Goal: Information Seeking & Learning: Learn about a topic

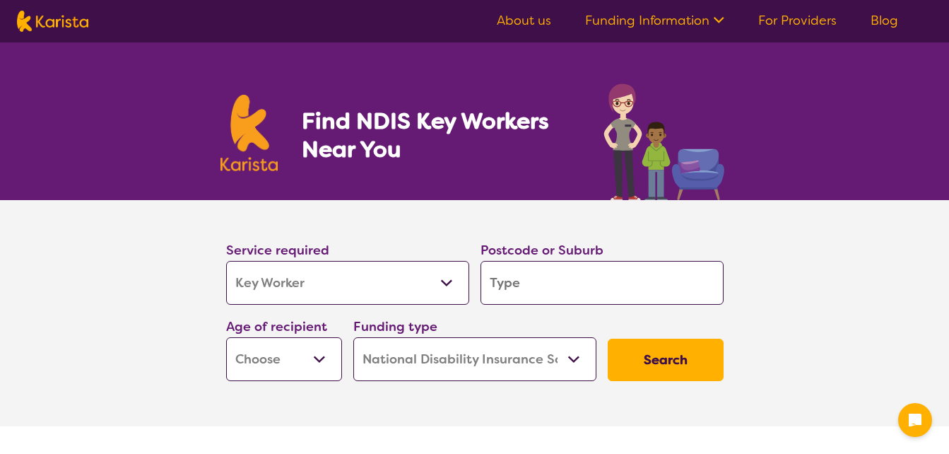
select select "Key Worker"
select select "NDIS"
select select "Key Worker"
select select "NDIS"
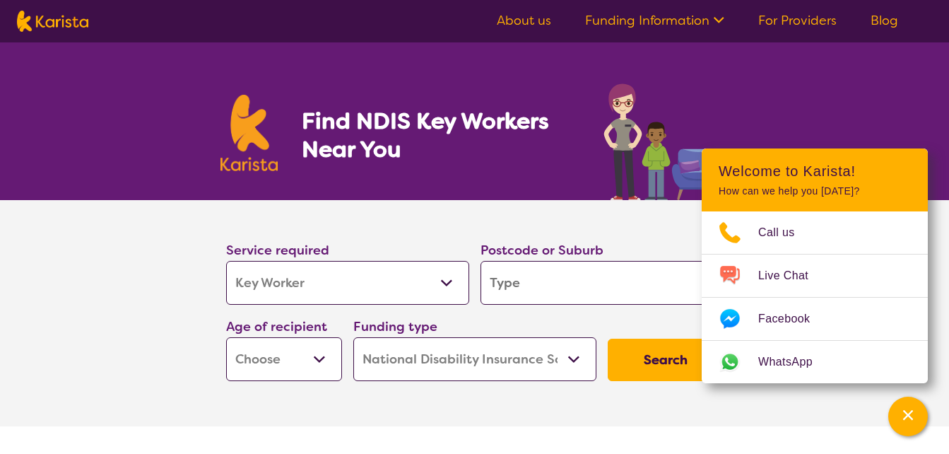
click at [657, 18] on link "Funding Information" at bounding box center [654, 20] width 139 height 17
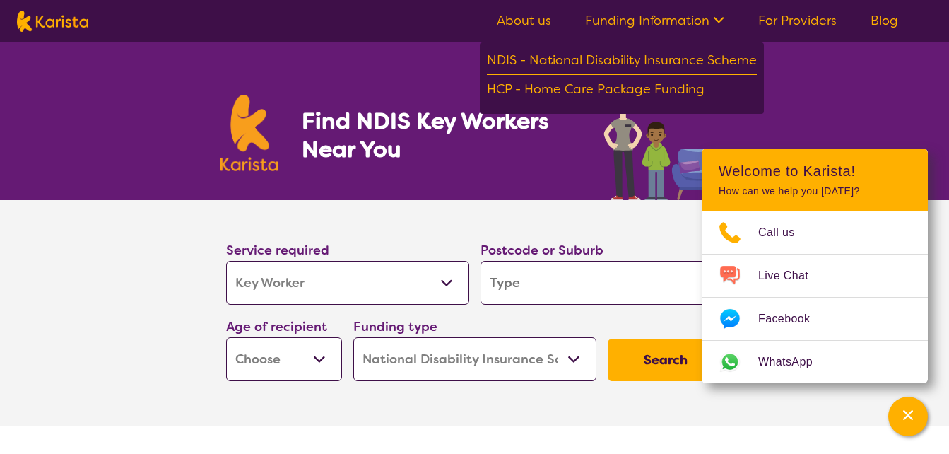
click at [537, 16] on link "About us" at bounding box center [524, 20] width 54 height 17
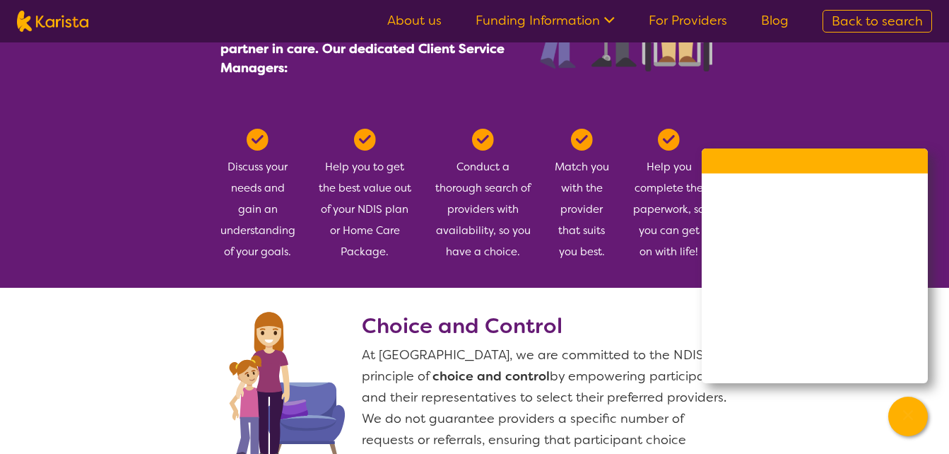
scroll to position [777, 0]
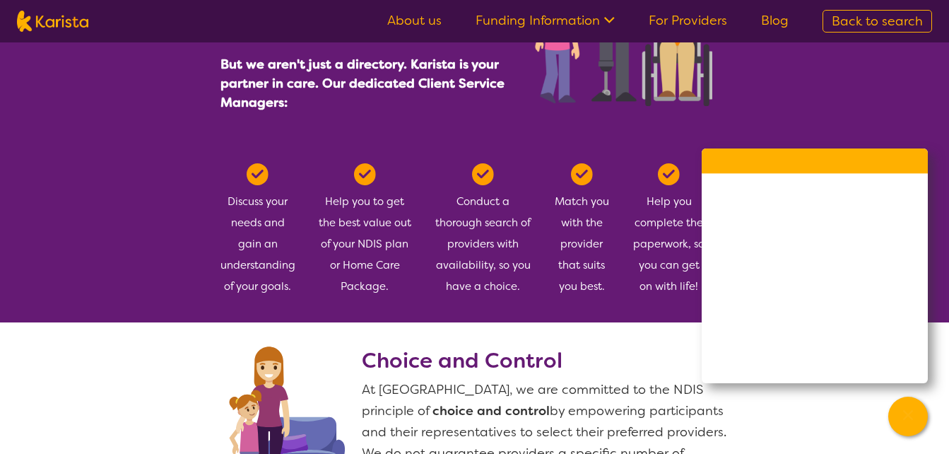
click at [681, 19] on link "For Providers" at bounding box center [688, 20] width 78 height 17
